Goal: Check status: Check status

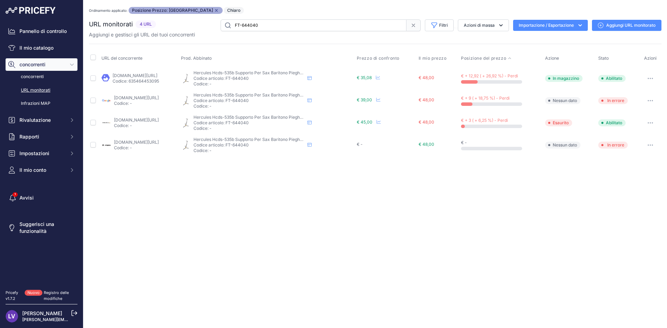
click at [237, 248] on div "Vicino Non sei connesso a Internet. Ordinamento applicato: Posizione Prezzo: AZ…" at bounding box center [375, 164] width 584 height 328
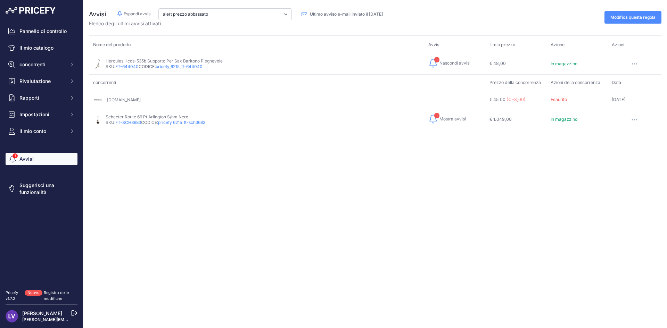
drag, startPoint x: 164, startPoint y: 190, endPoint x: 159, endPoint y: 170, distance: 20.7
click at [159, 170] on div "Vicino Avvisi Nascondi avvisi Espandi avvisi I miei concorrenti sono più econom…" at bounding box center [375, 164] width 584 height 328
click at [232, 202] on div "Vicino Avvisi Nascondi avvisi Espandi avvisi I miei concorrenti sono più econom…" at bounding box center [375, 164] width 584 height 328
click at [201, 120] on font "pricefy_6215_ft-sch3683" at bounding box center [181, 122] width 47 height 5
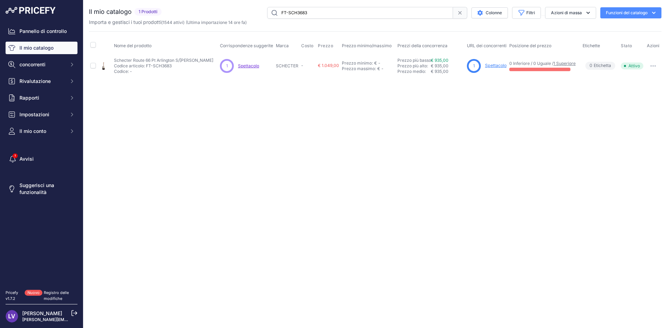
drag, startPoint x: 403, startPoint y: 171, endPoint x: 421, endPoint y: 92, distance: 80.3
click at [403, 168] on div "Vicino Non sei connesso a Internet." at bounding box center [375, 164] width 584 height 328
click at [438, 61] on font "€ 935,00" at bounding box center [440, 60] width 18 height 5
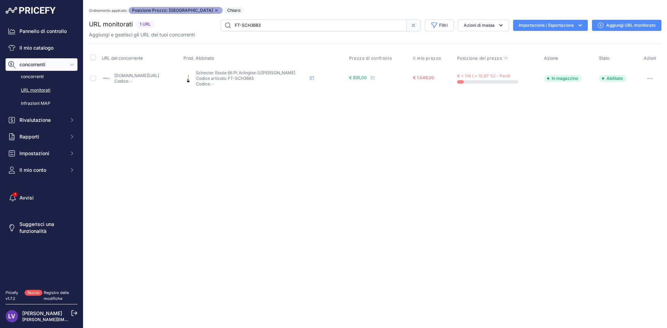
drag, startPoint x: 258, startPoint y: 158, endPoint x: 259, endPoint y: 154, distance: 4.9
click at [258, 156] on div "Close You are not connected to the internet. Ordinamento applicato: Posizione P…" at bounding box center [375, 164] width 584 height 328
click at [159, 77] on font "[DOMAIN_NAME][URL]" at bounding box center [136, 75] width 45 height 5
